Goal: Check status

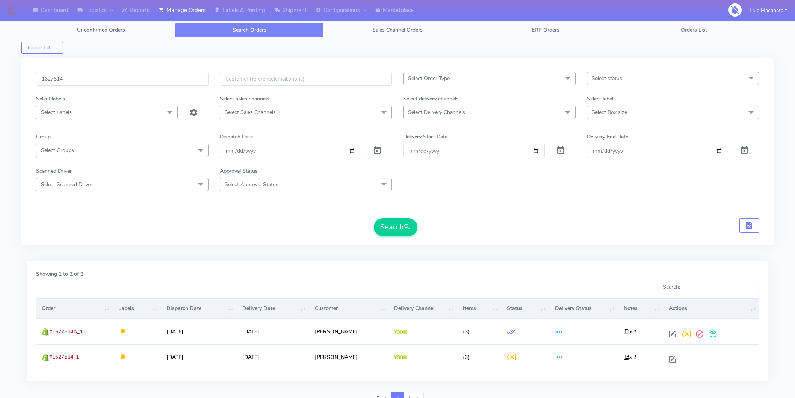
click at [64, 72] on input "1627514" at bounding box center [122, 79] width 173 height 14
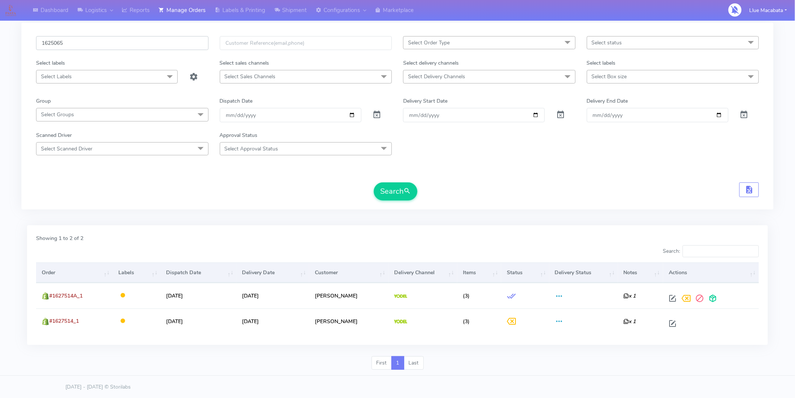
click at [91, 37] on input "1625065" at bounding box center [122, 43] width 173 height 14
paste input "560"
type input "1625560"
drag, startPoint x: 404, startPoint y: 189, endPoint x: 394, endPoint y: 189, distance: 10.9
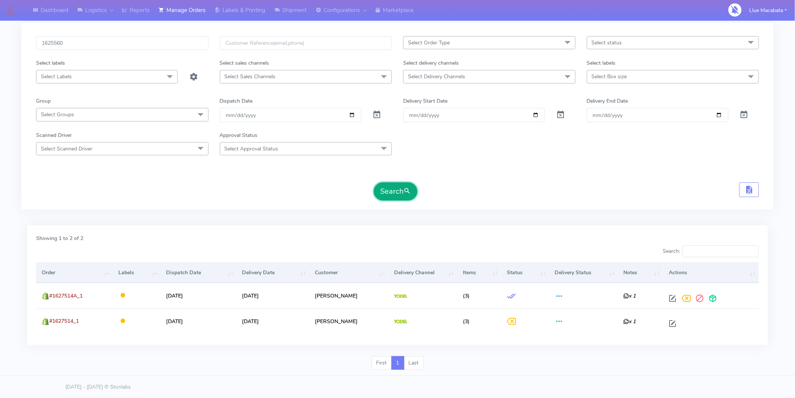
click at [402, 189] on button "Search" at bounding box center [396, 191] width 44 height 18
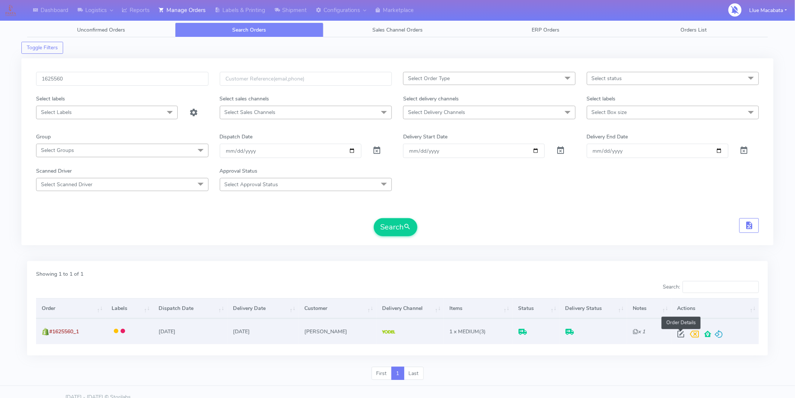
click at [675, 332] on span at bounding box center [681, 335] width 14 height 7
select select "5"
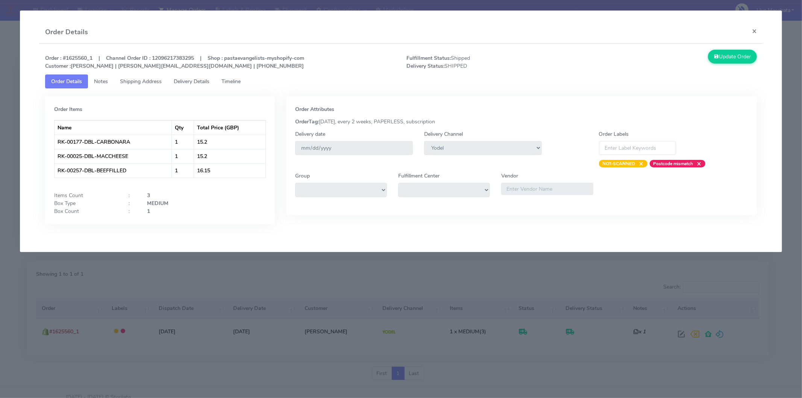
drag, startPoint x: 244, startPoint y: 77, endPoint x: 239, endPoint y: 79, distance: 5.6
click at [241, 78] on span "Timeline" at bounding box center [230, 81] width 19 height 7
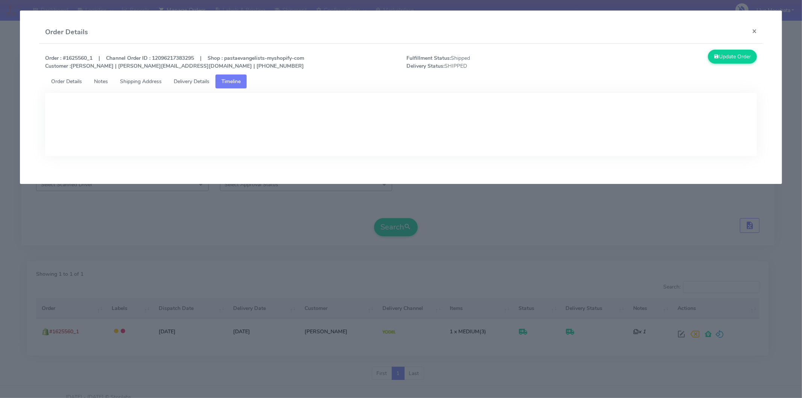
drag, startPoint x: 197, startPoint y: 80, endPoint x: 237, endPoint y: 100, distance: 45.2
click at [196, 80] on span "Delivery Details" at bounding box center [192, 81] width 36 height 7
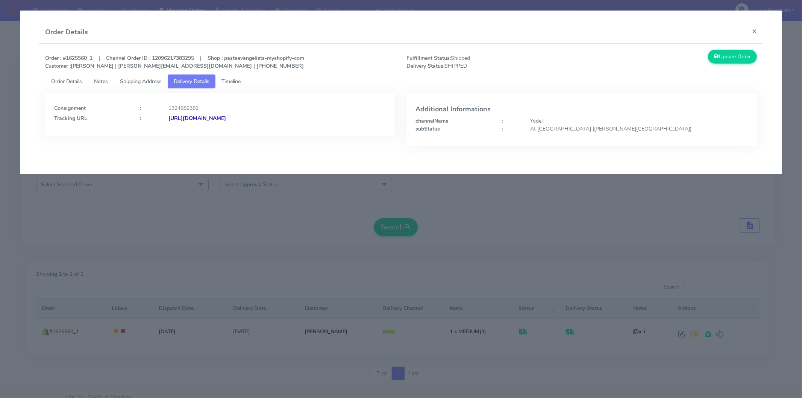
click at [226, 116] on strong "[URL][DOMAIN_NAME]" at bounding box center [197, 118] width 58 height 7
